Goal: Transaction & Acquisition: Subscribe to service/newsletter

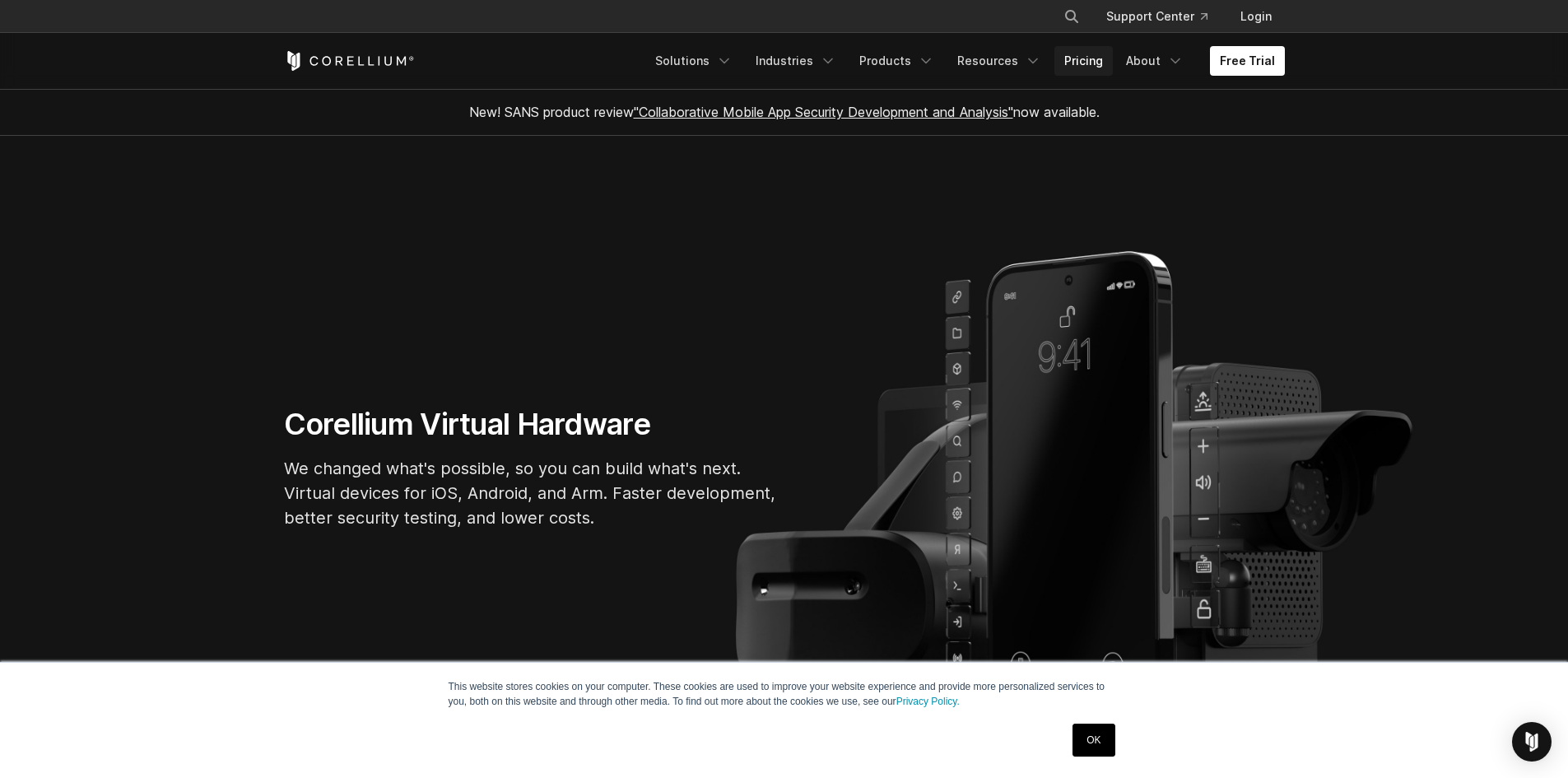
click at [1097, 61] on link "Pricing" at bounding box center [1084, 61] width 59 height 30
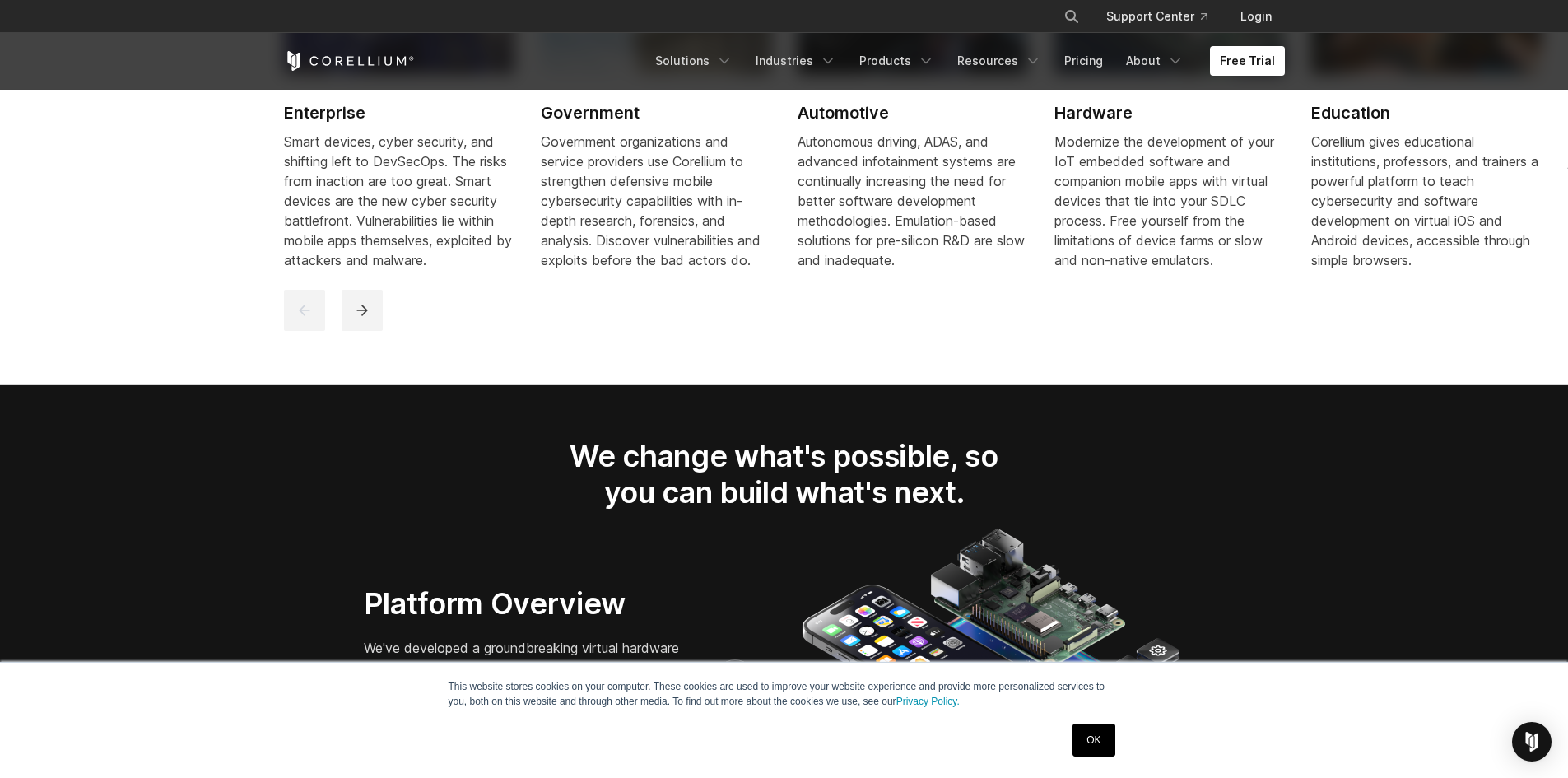
scroll to position [1976, 0]
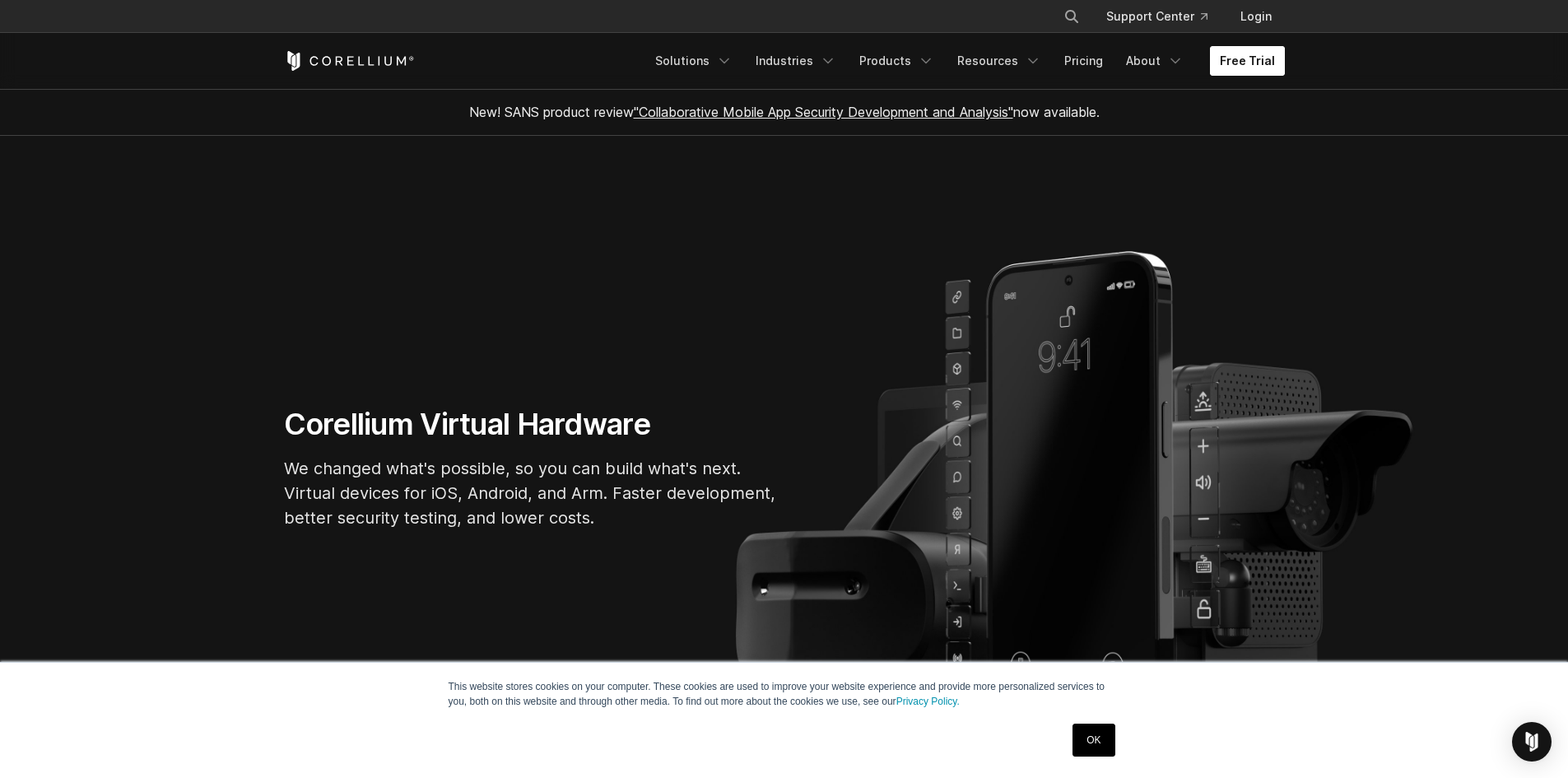
click at [1247, 73] on link "Free Trial" at bounding box center [1247, 61] width 75 height 30
